Goal: Information Seeking & Learning: Learn about a topic

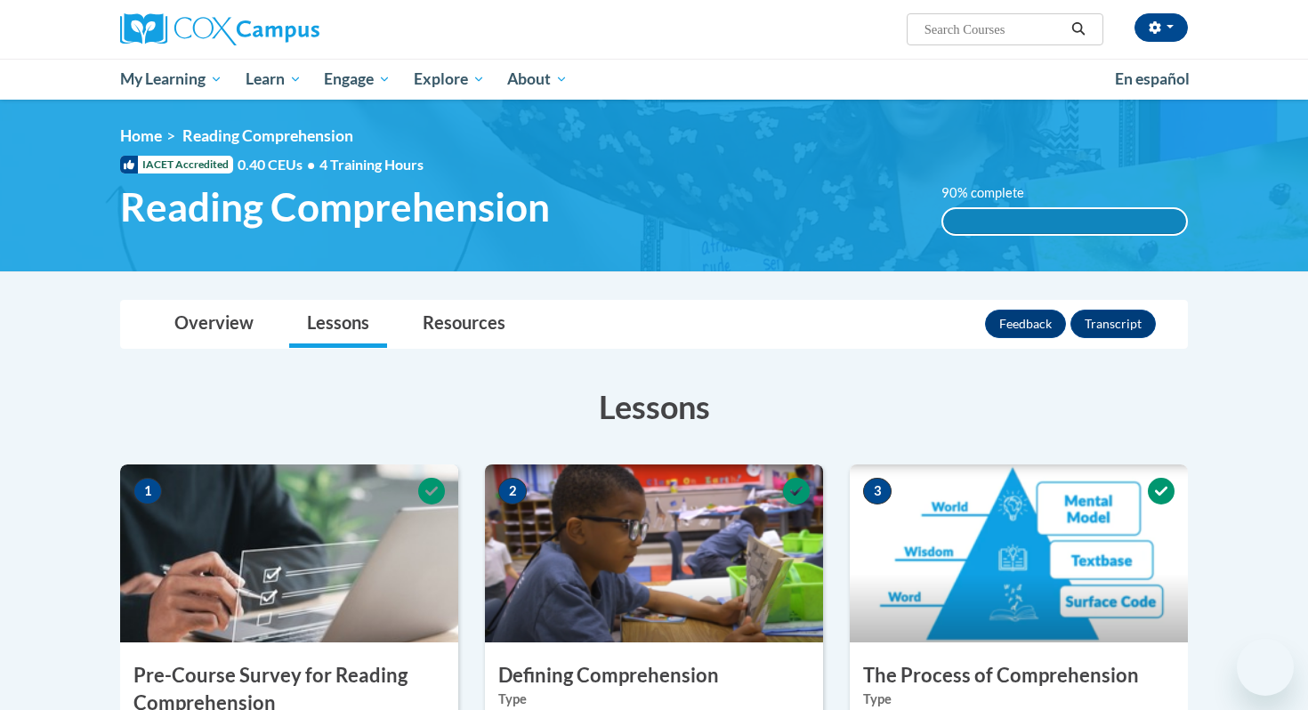
scroll to position [1066, 0]
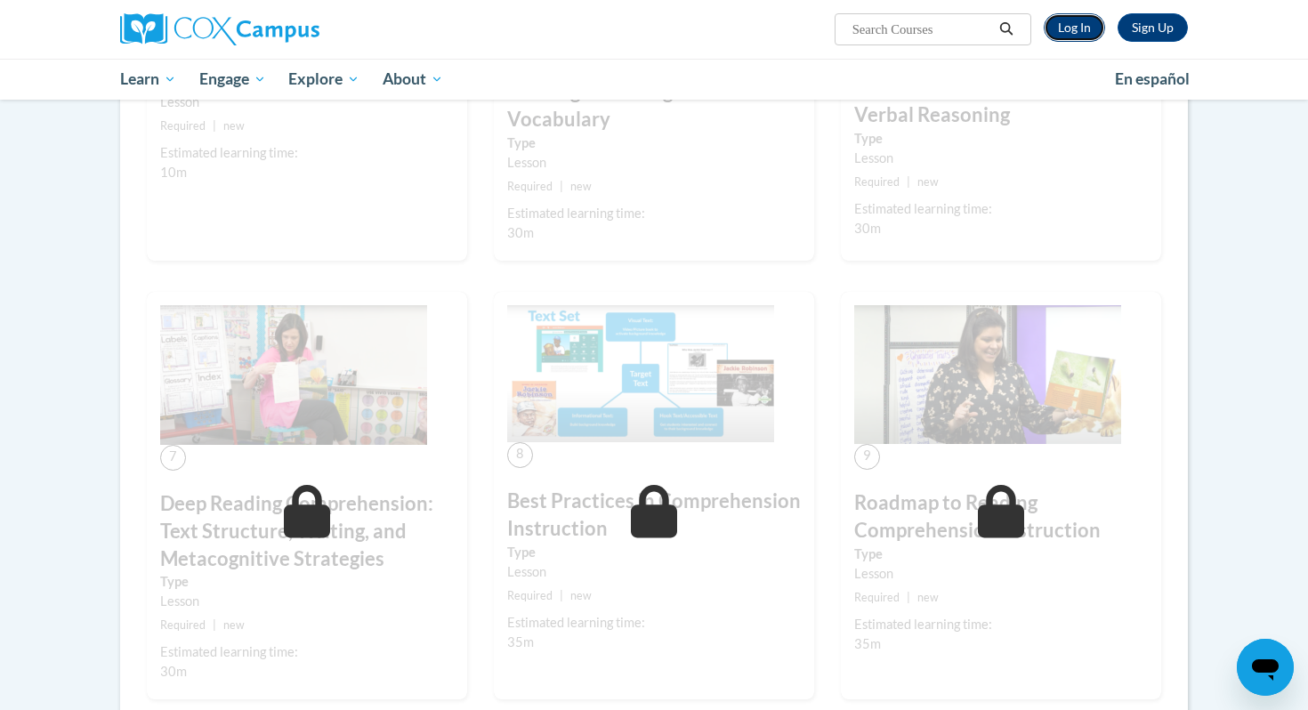
click at [1080, 27] on link "Log In" at bounding box center [1074, 27] width 61 height 28
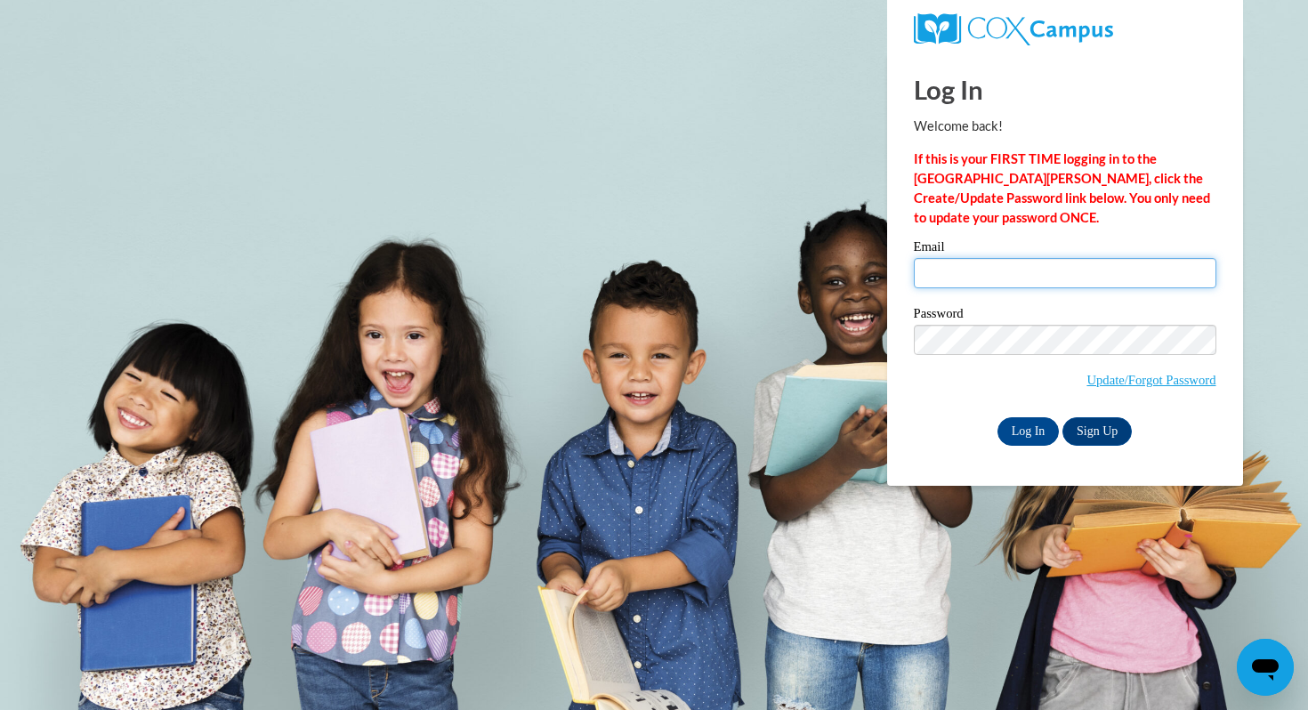
click at [968, 272] on input "Email" at bounding box center [1065, 273] width 303 height 30
type input "jklink@mtsd.k12.wi.us"
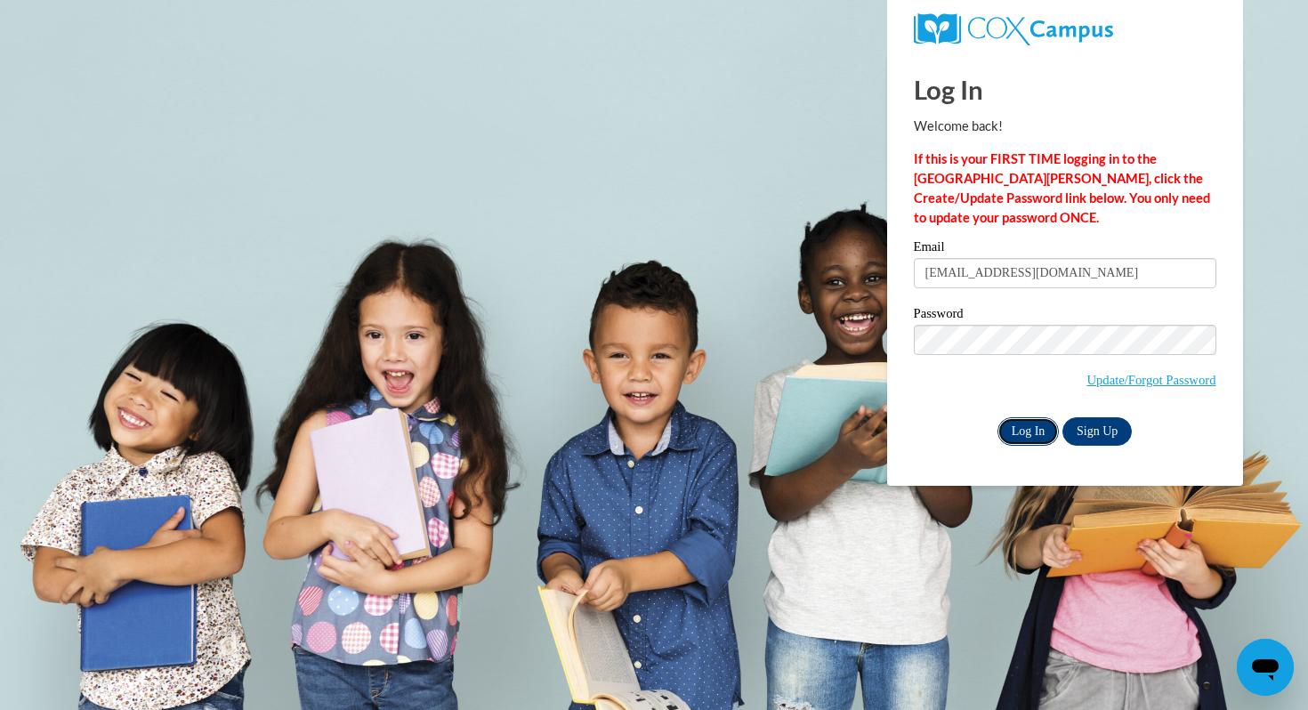
click at [1026, 429] on input "Log In" at bounding box center [1028, 431] width 62 height 28
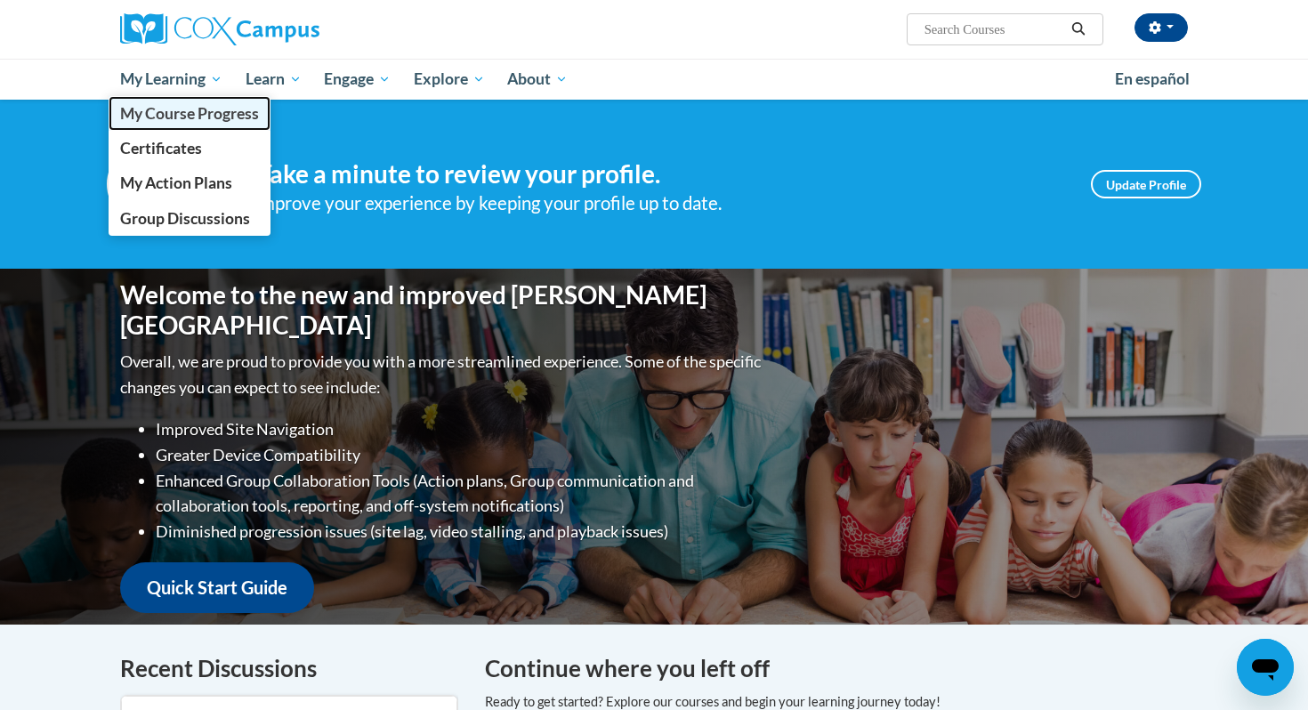
click at [199, 122] on span "My Course Progress" at bounding box center [189, 113] width 139 height 19
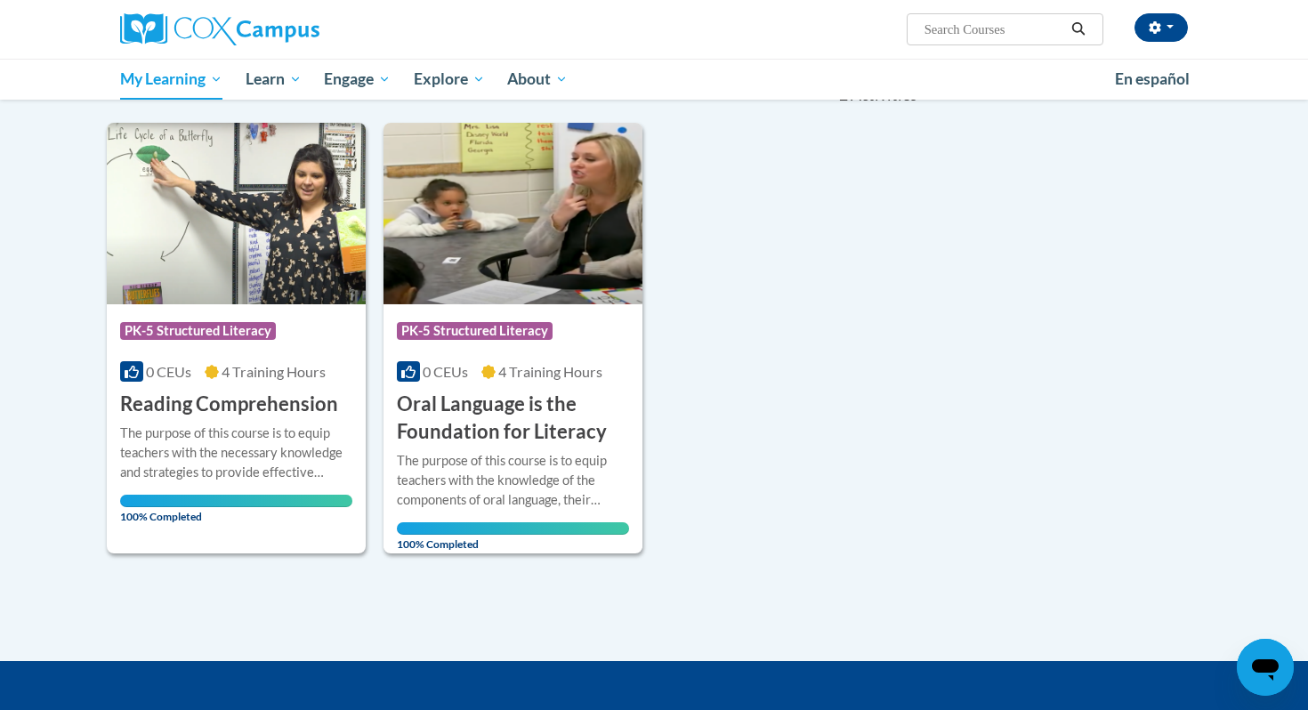
scroll to position [198, 0]
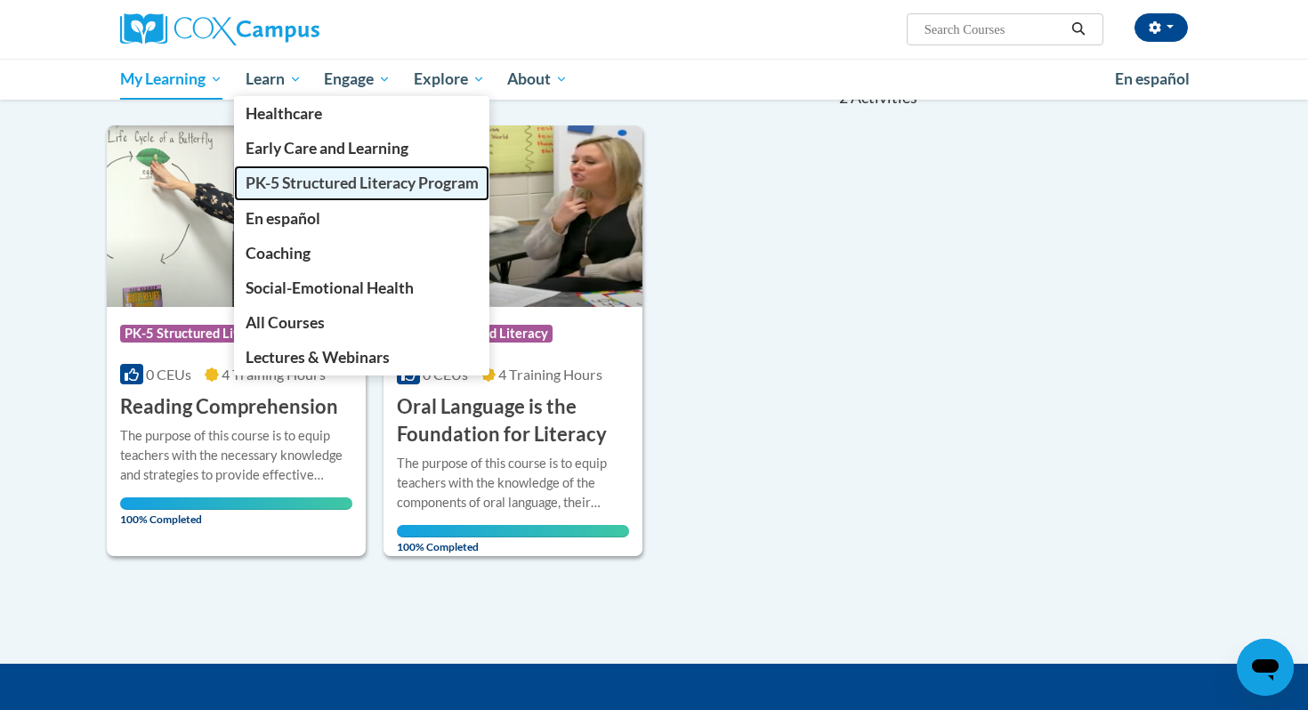
click at [335, 179] on span "PK-5 Structured Literacy Program" at bounding box center [362, 182] width 233 height 19
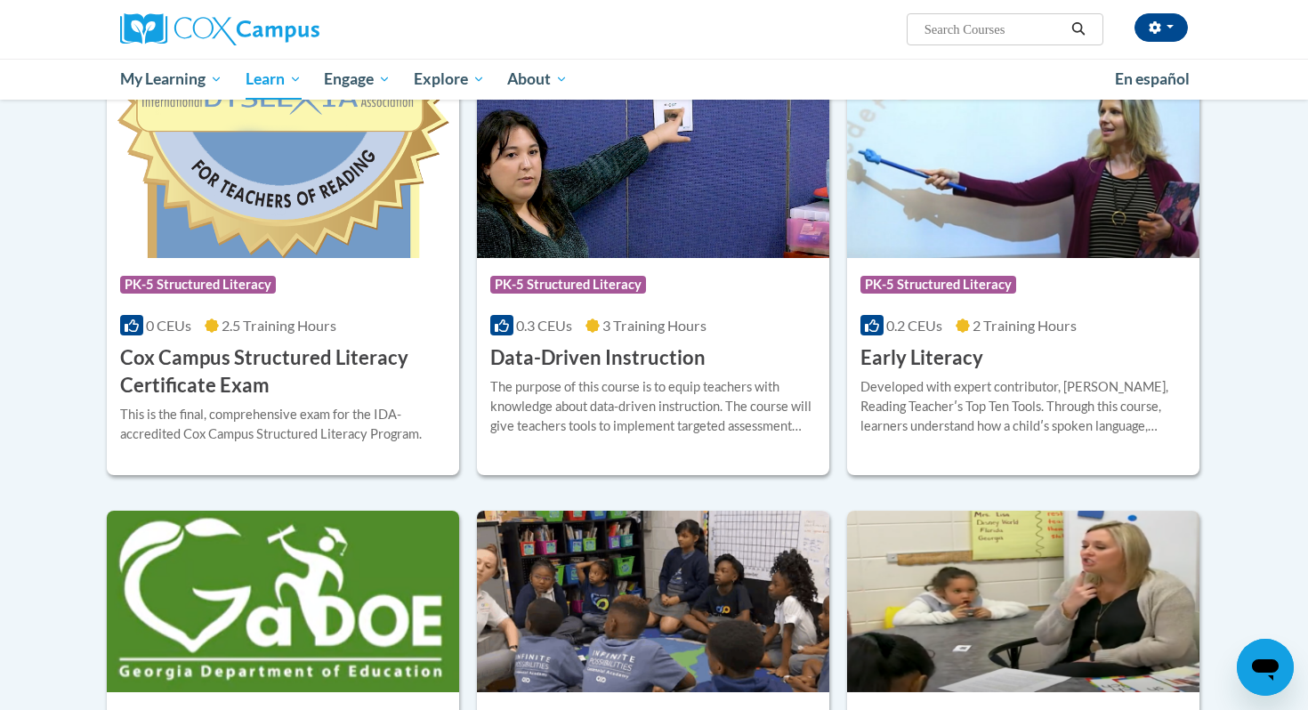
scroll to position [600, 0]
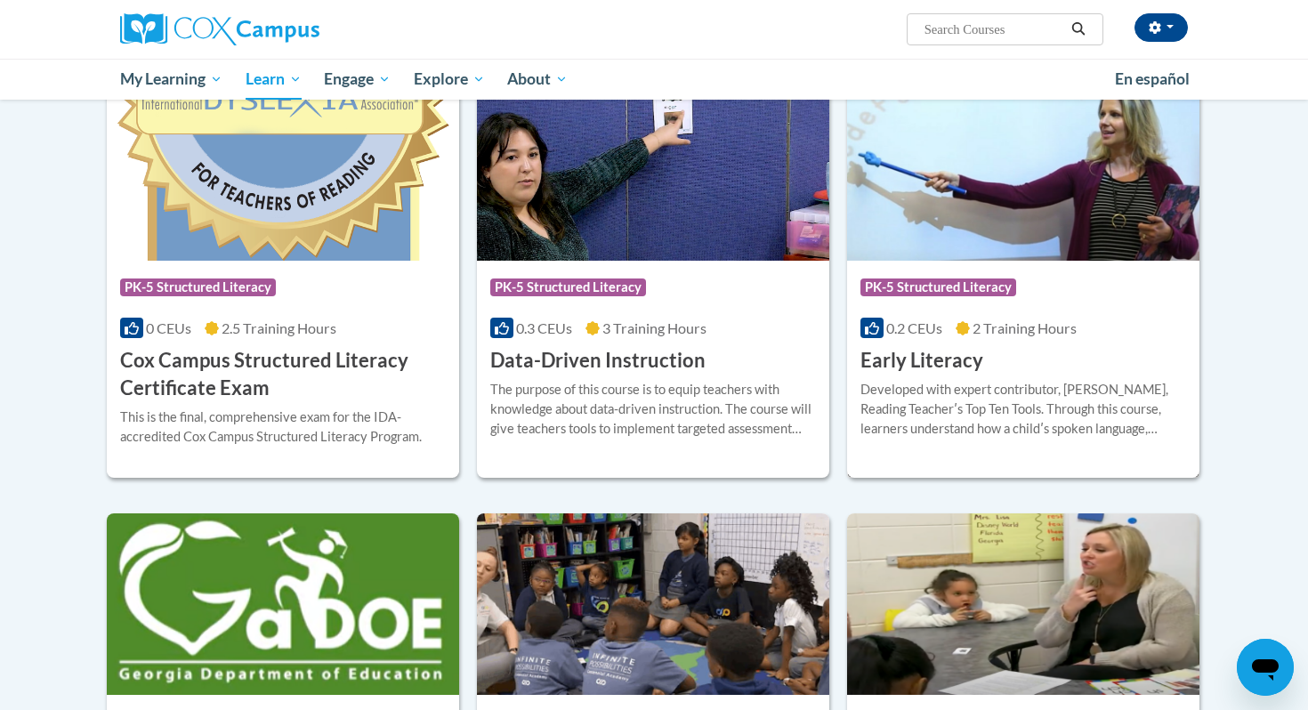
click at [938, 364] on h3 "Early Literacy" at bounding box center [921, 361] width 123 height 28
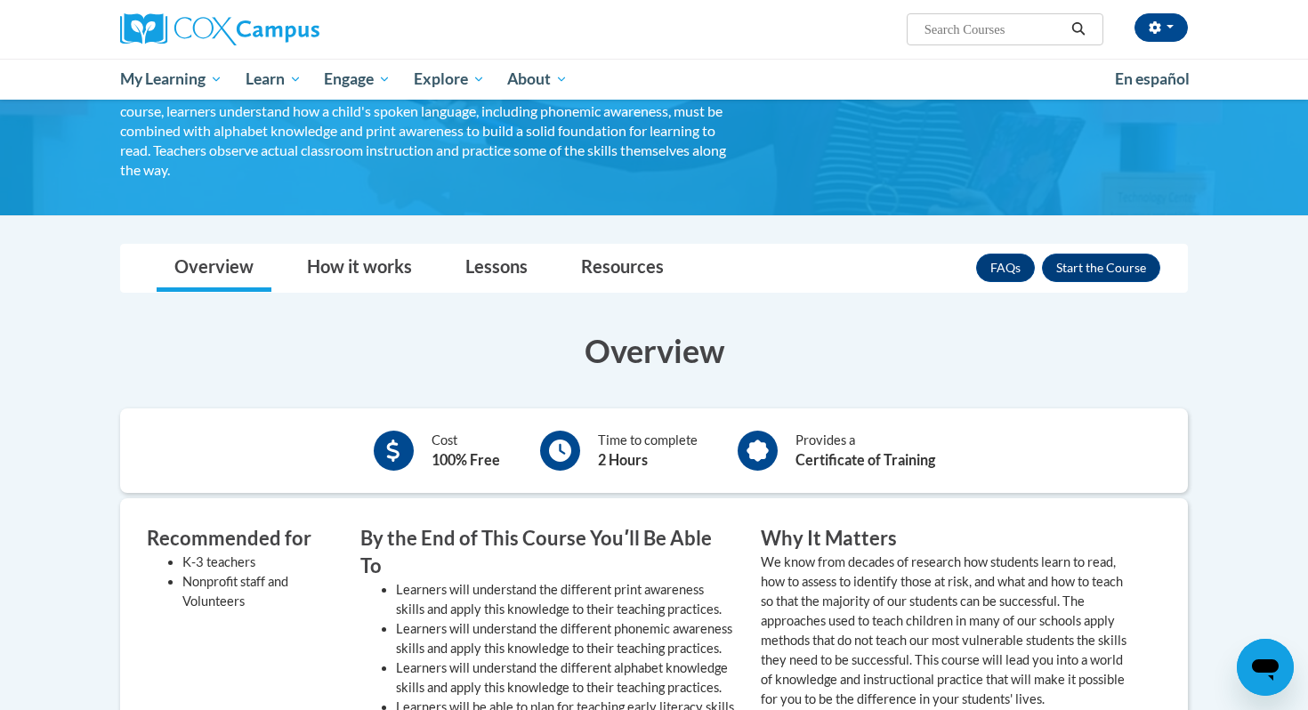
scroll to position [157, 0]
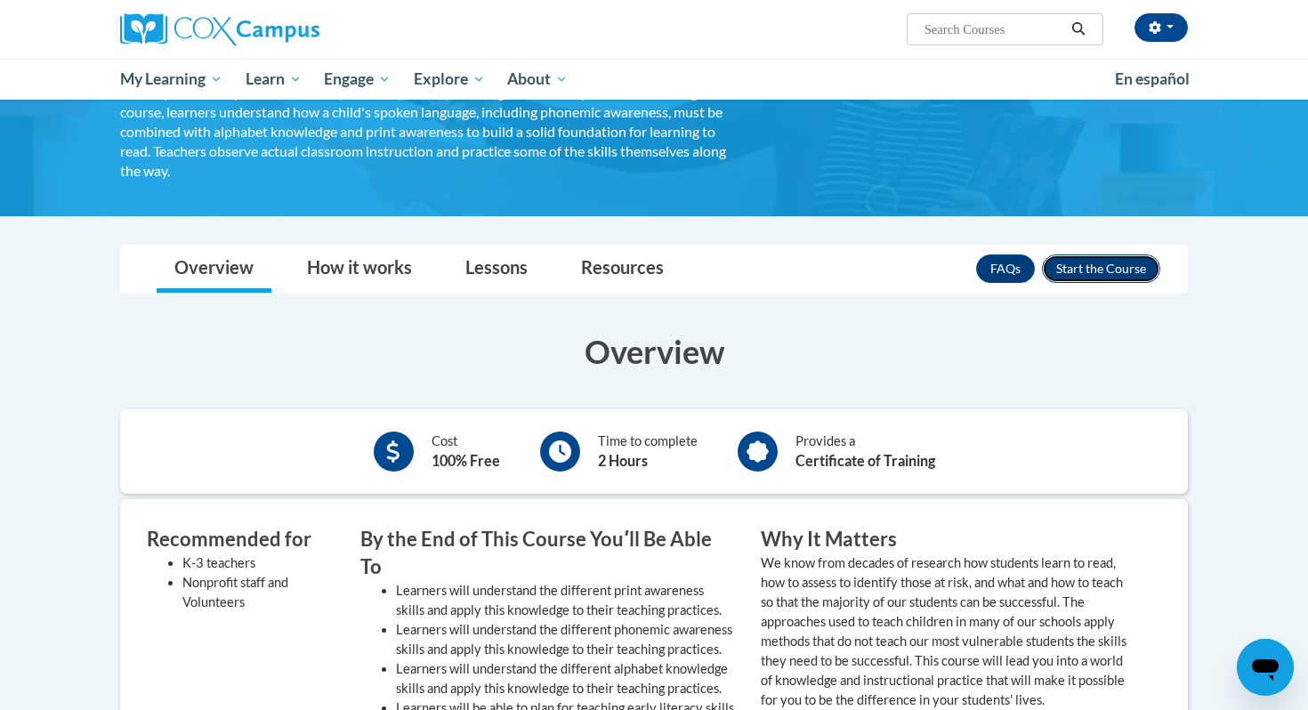
click at [1096, 264] on button "Enroll" at bounding box center [1101, 268] width 118 height 28
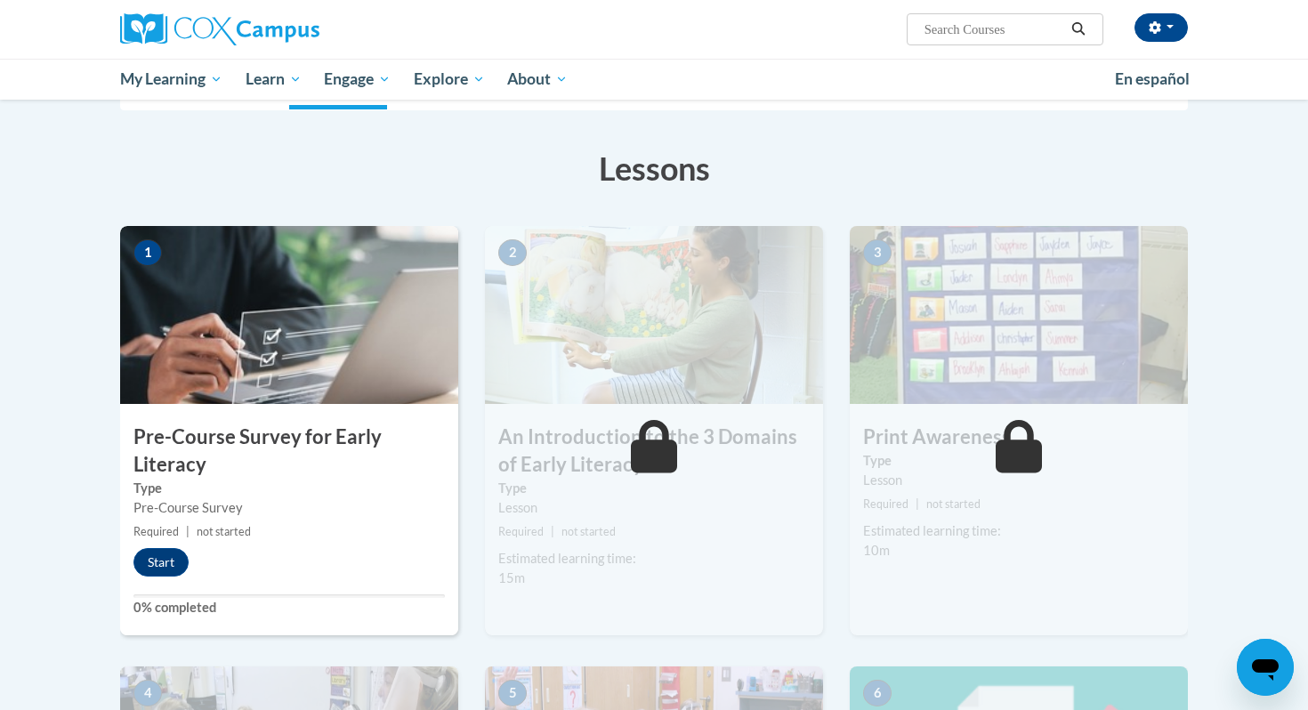
scroll to position [240, 0]
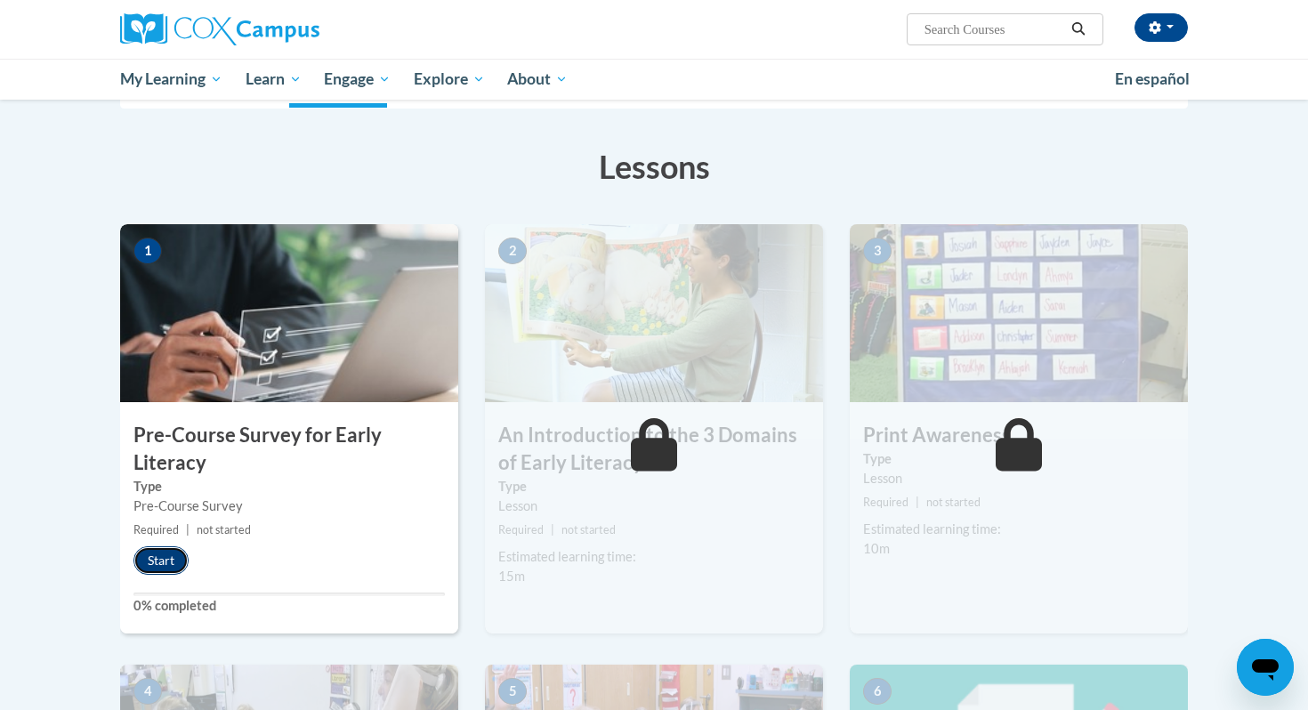
click at [171, 555] on button "Start" at bounding box center [160, 560] width 55 height 28
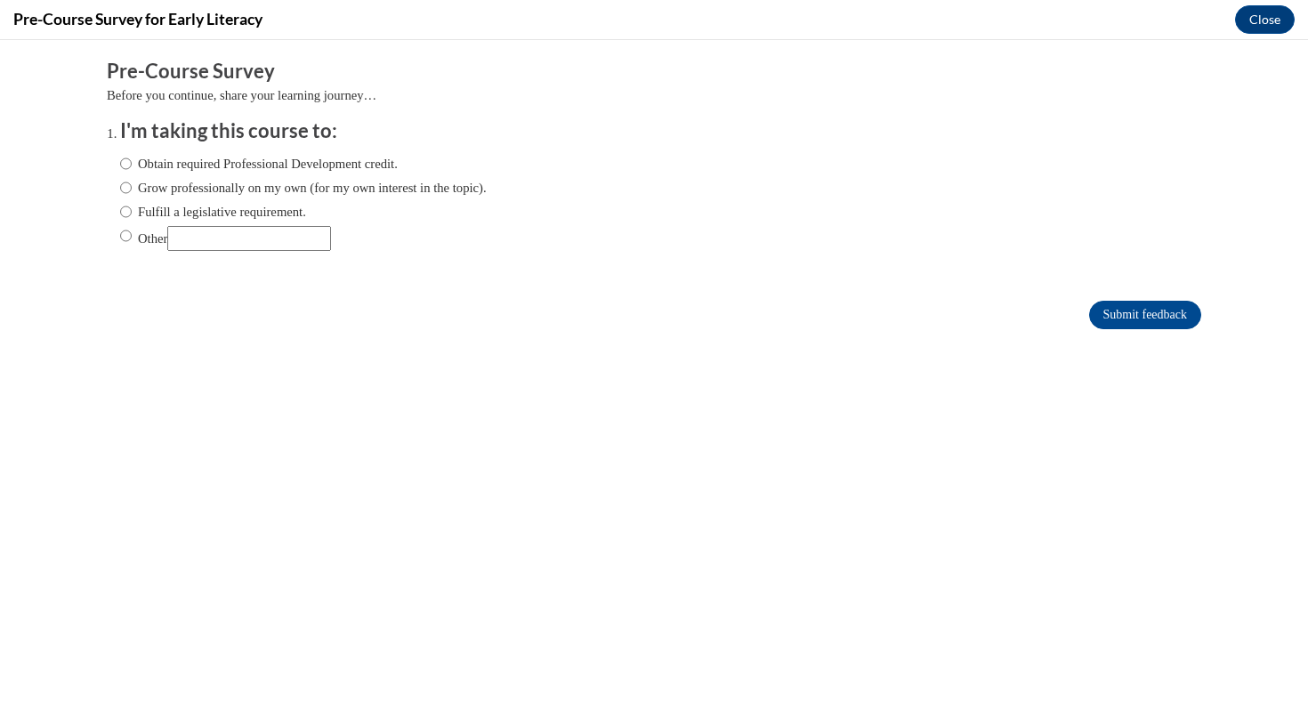
scroll to position [0, 0]
click at [127, 213] on input "Fulfill a legislative requirement." at bounding box center [126, 212] width 12 height 20
radio input "true"
click at [1132, 309] on input "Submit feedback" at bounding box center [1145, 315] width 112 height 28
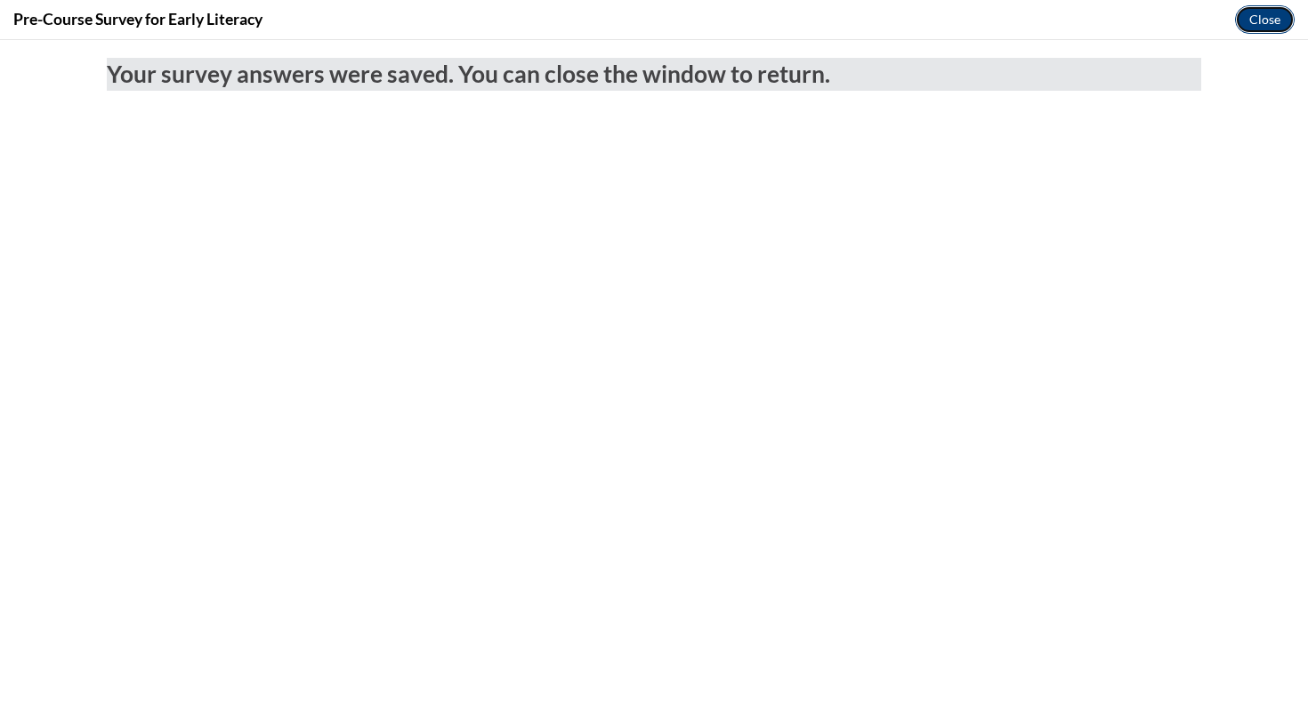
click at [1268, 17] on button "Close" at bounding box center [1265, 19] width 60 height 28
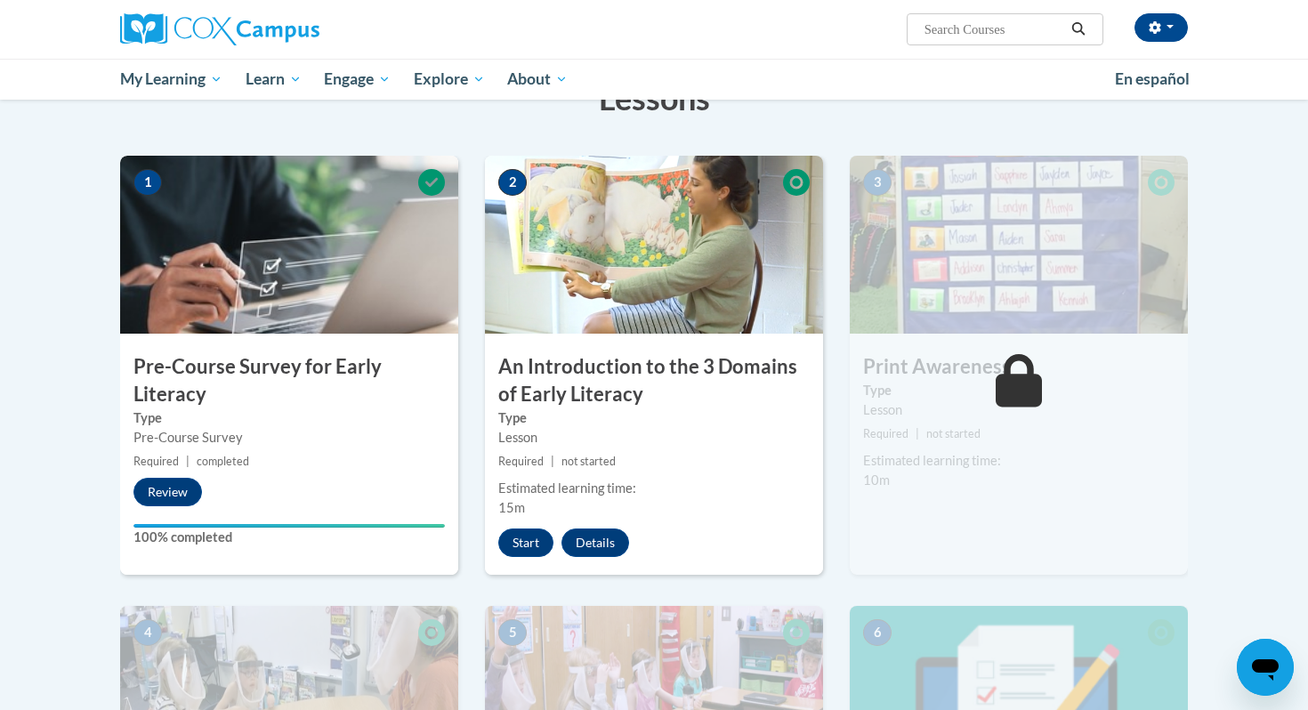
scroll to position [307, 0]
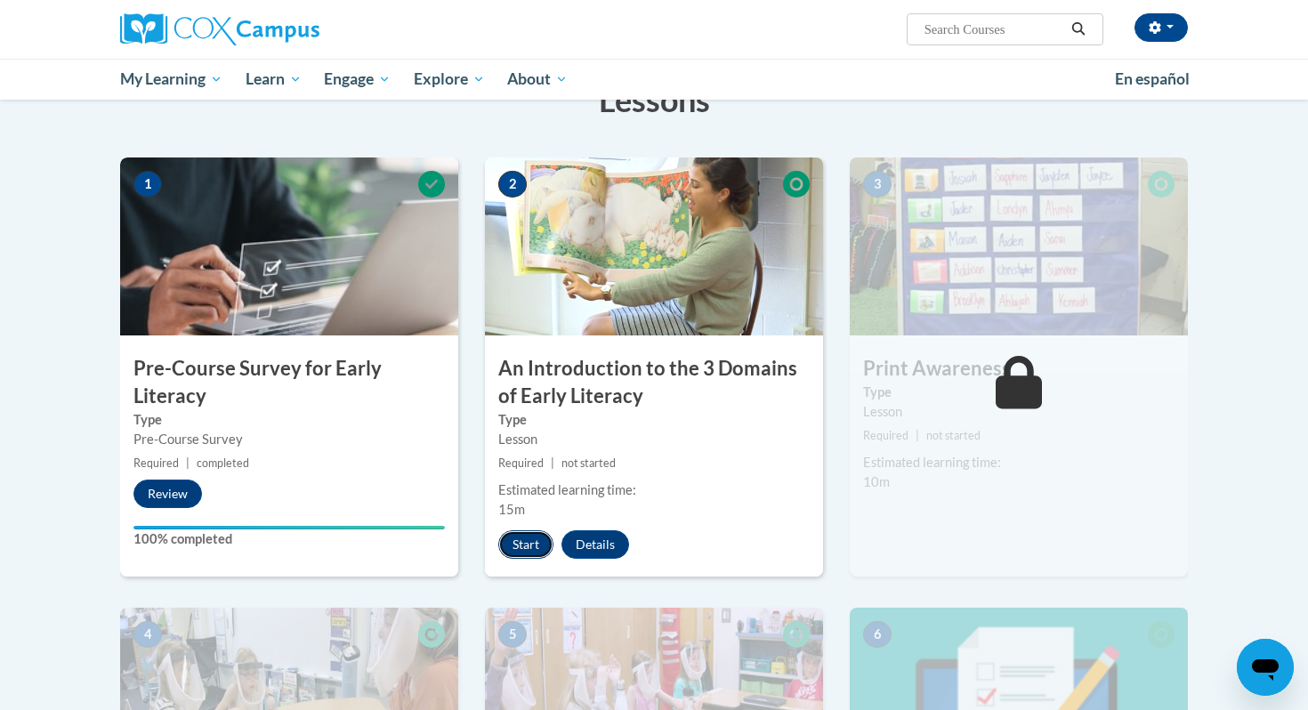
click at [520, 545] on button "Start" at bounding box center [525, 544] width 55 height 28
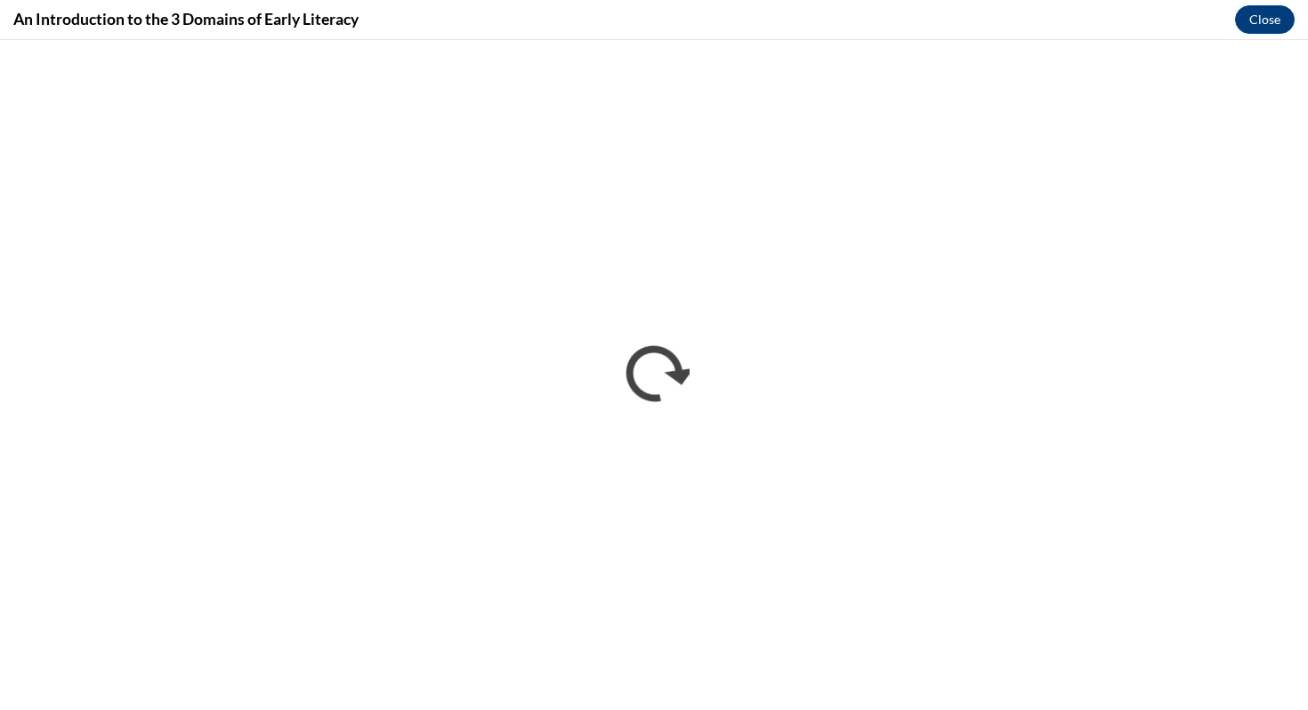
scroll to position [0, 0]
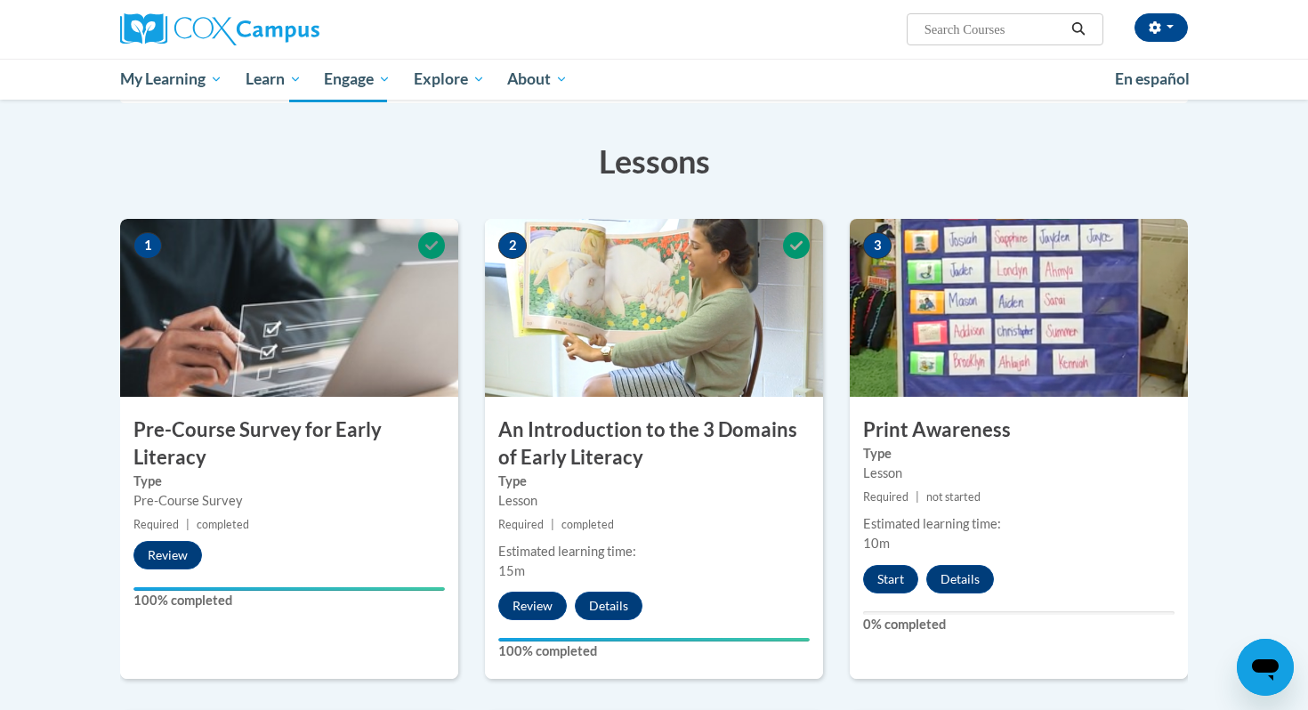
scroll to position [270, 0]
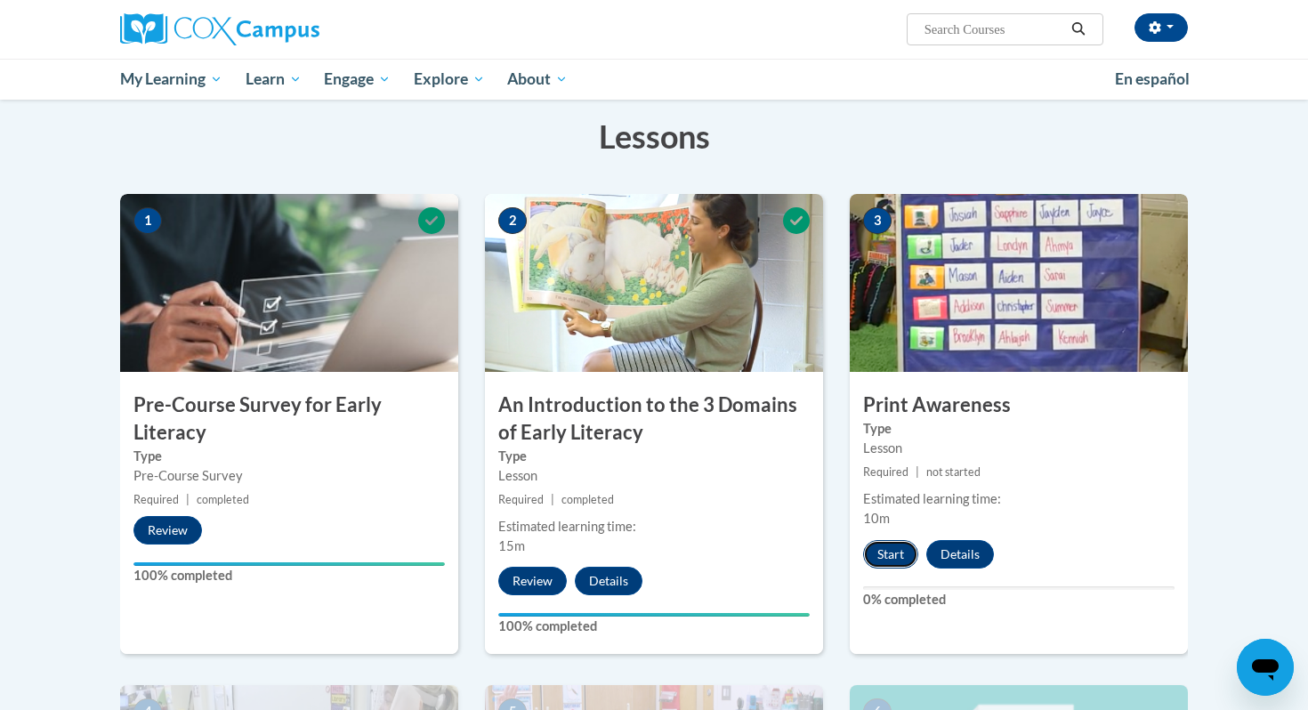
click at [898, 556] on button "Start" at bounding box center [890, 554] width 55 height 28
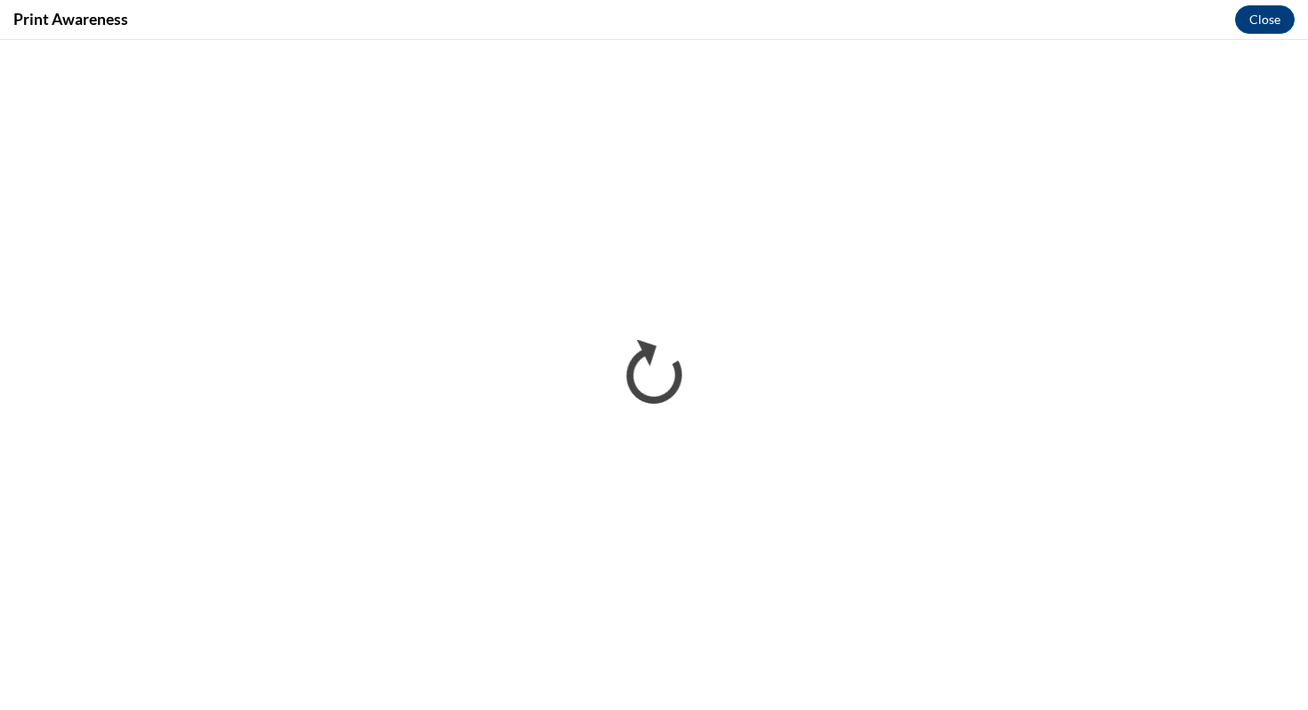
scroll to position [0, 0]
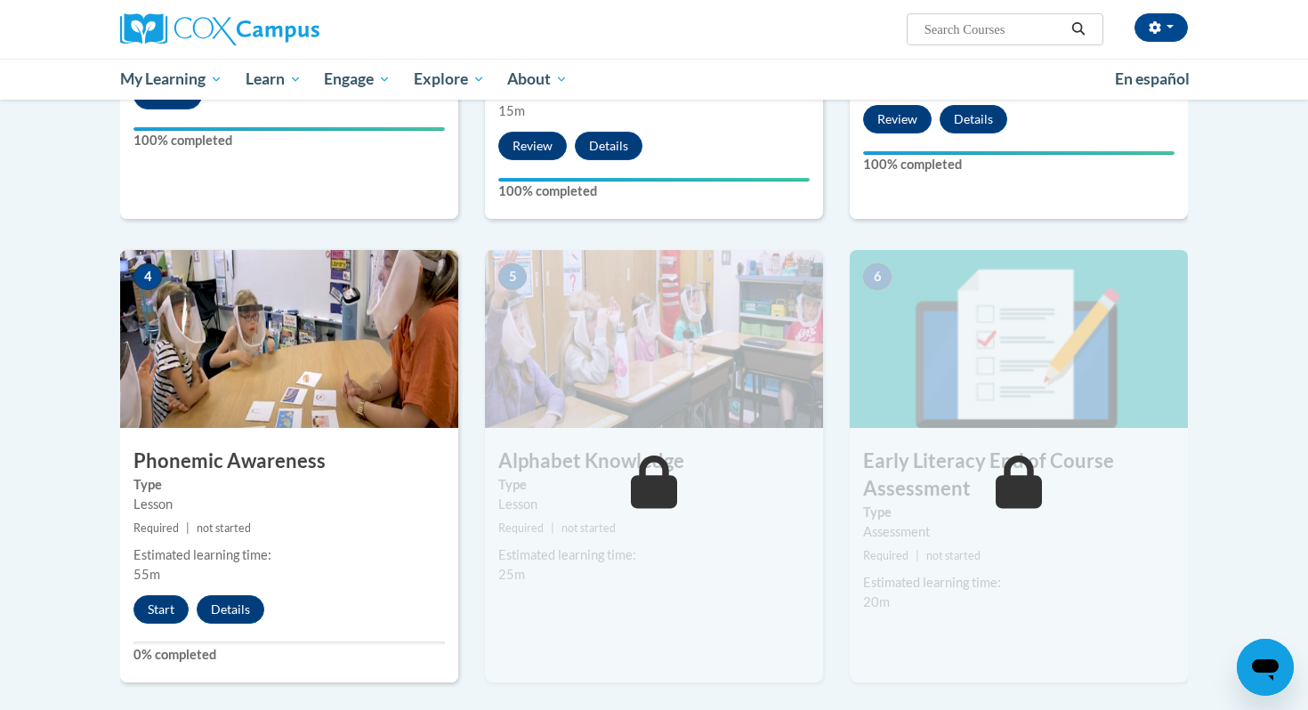
scroll to position [785, 0]
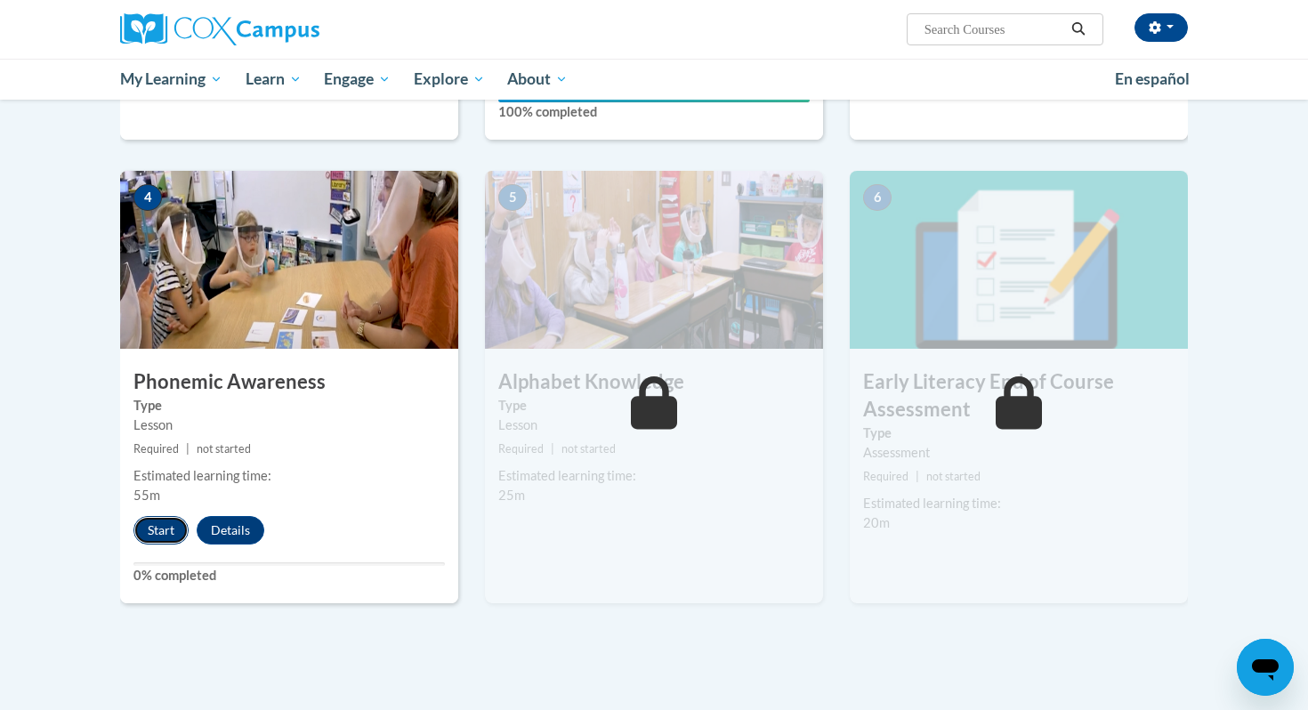
click at [159, 535] on button "Start" at bounding box center [160, 530] width 55 height 28
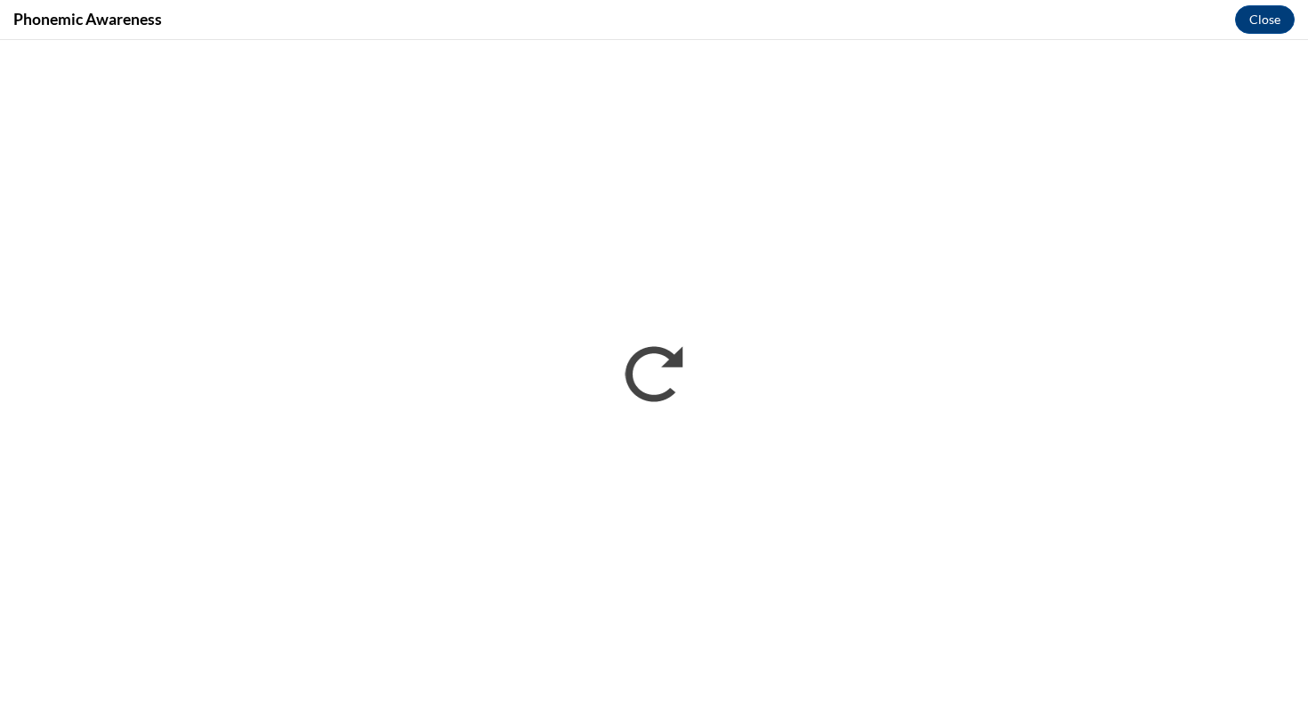
scroll to position [0, 0]
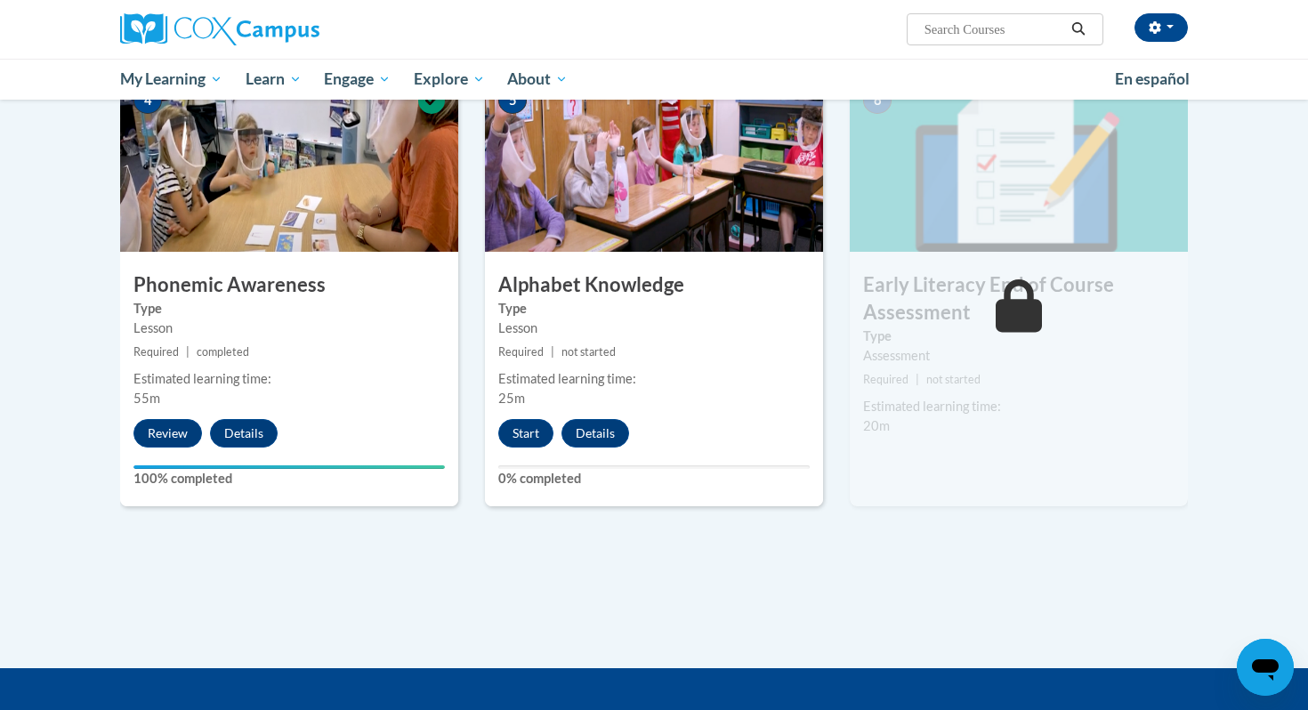
scroll to position [883, 0]
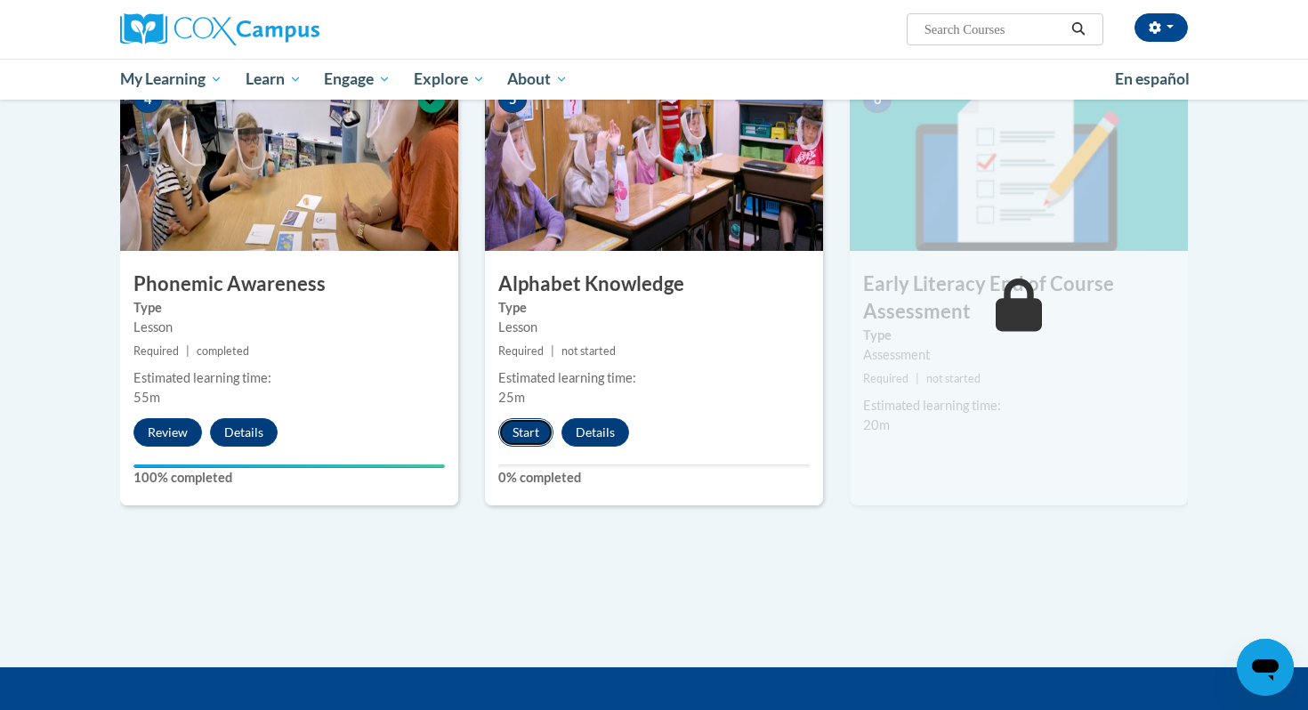
click at [516, 437] on button "Start" at bounding box center [525, 432] width 55 height 28
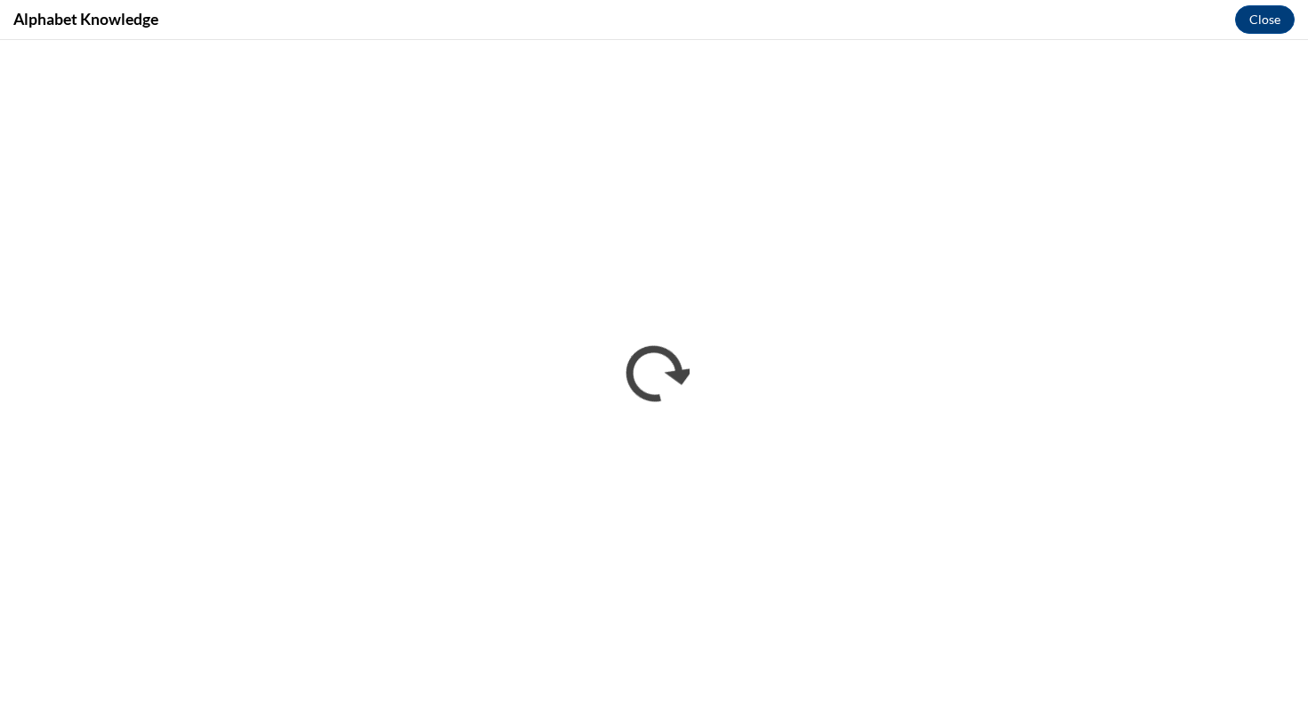
scroll to position [0, 0]
